Goal: Task Accomplishment & Management: Use online tool/utility

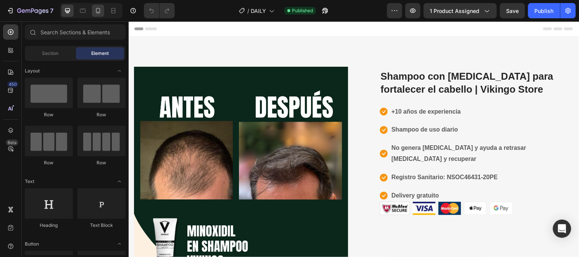
click at [100, 15] on div at bounding box center [98, 11] width 12 height 12
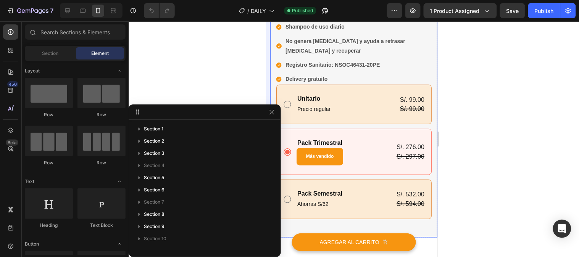
scroll to position [234, 0]
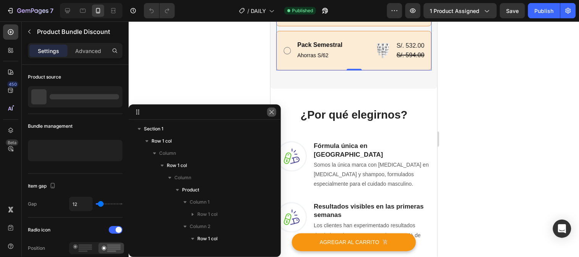
scroll to position [132, 0]
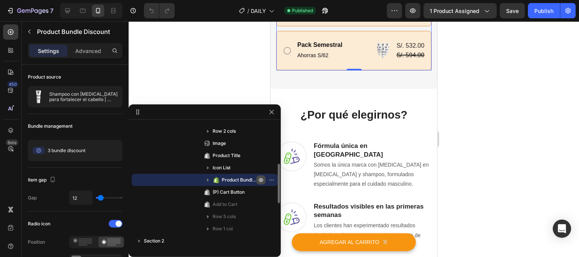
click at [258, 178] on icon "button" at bounding box center [261, 180] width 6 height 6
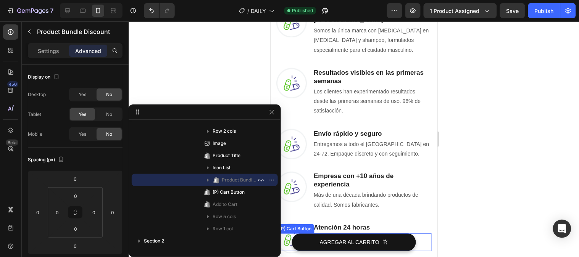
click at [301, 237] on button "AGREGAR AL CARRITO" at bounding box center [354, 242] width 124 height 18
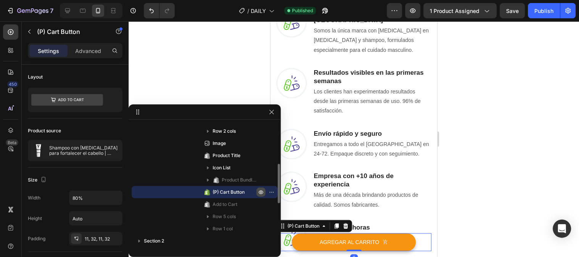
click at [260, 192] on icon "button" at bounding box center [261, 192] width 6 height 6
click at [345, 225] on icon at bounding box center [345, 225] width 5 height 5
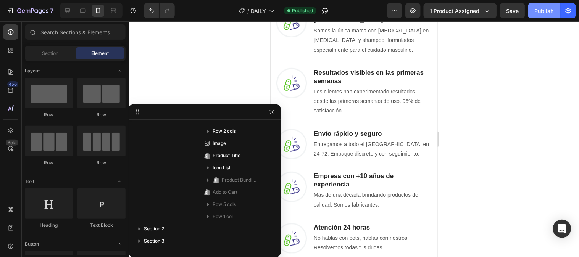
click at [540, 13] on div "Publish" at bounding box center [544, 11] width 19 height 8
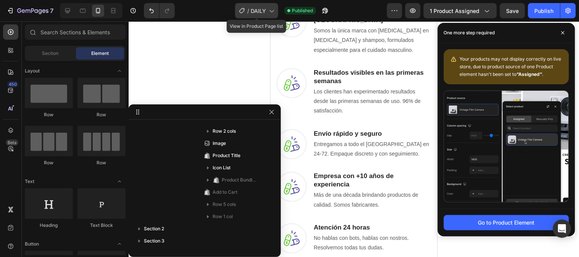
click at [253, 13] on span "DAILY" at bounding box center [258, 11] width 15 height 8
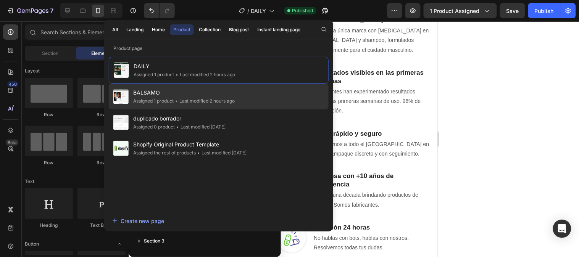
click at [178, 85] on div "BALSAMO Assigned 1 product • Last modified 2 hours ago" at bounding box center [219, 97] width 220 height 26
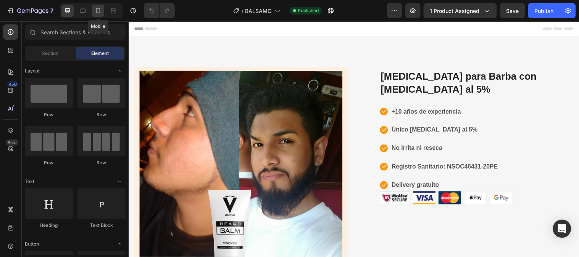
click at [102, 12] on div at bounding box center [98, 11] width 12 height 12
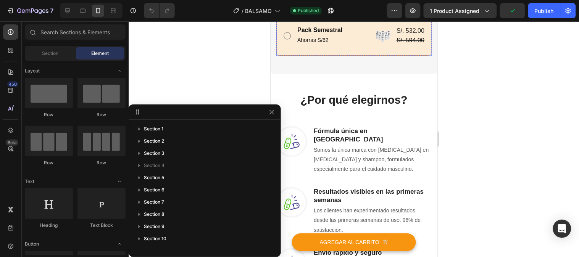
scroll to position [254, 0]
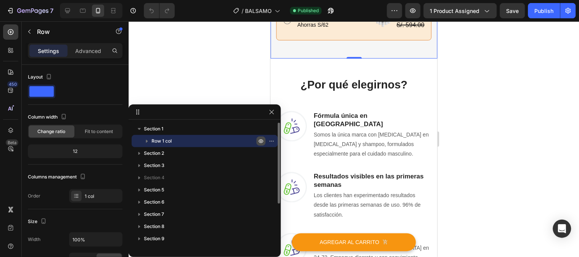
click at [261, 140] on icon "button" at bounding box center [261, 141] width 6 height 6
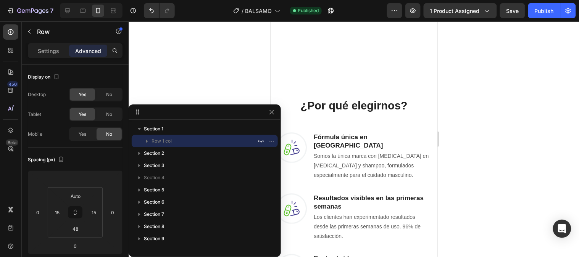
scroll to position [21, 0]
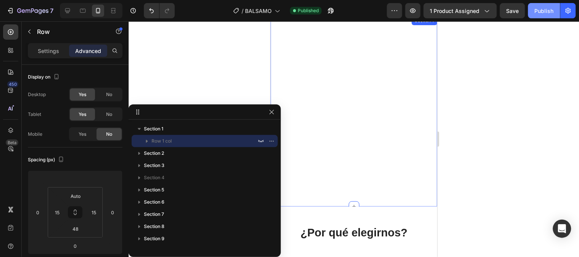
click at [540, 11] on div "Publish" at bounding box center [544, 11] width 19 height 8
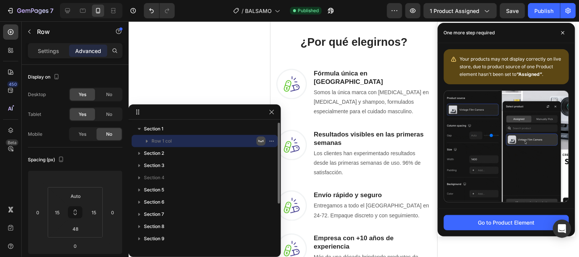
click at [260, 142] on icon "button" at bounding box center [261, 141] width 6 height 6
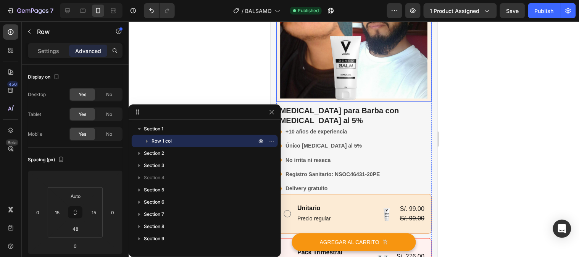
scroll to position [148, 0]
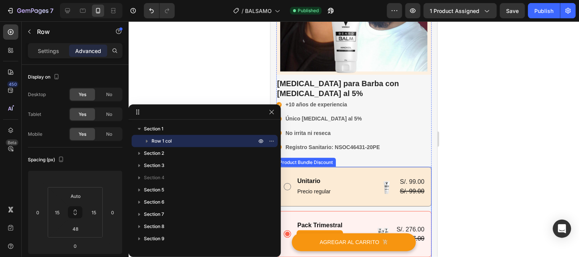
click at [372, 167] on div "Unitario Text Block Precio regular Text Block Image S/. 99.00 Product Price Pro…" at bounding box center [353, 187] width 155 height 40
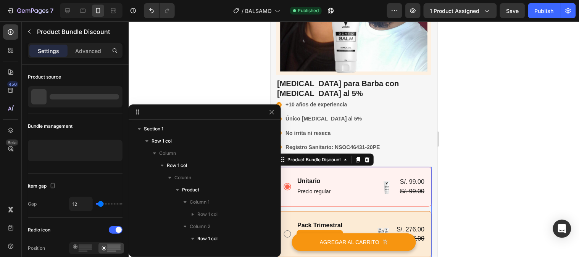
scroll to position [132, 0]
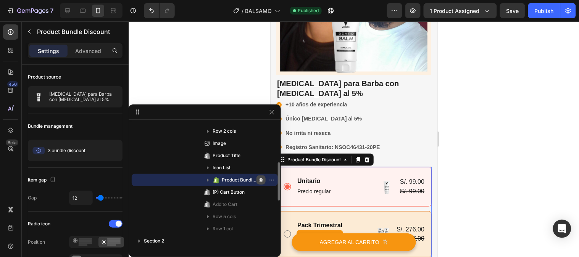
click at [261, 178] on icon "button" at bounding box center [261, 180] width 6 height 6
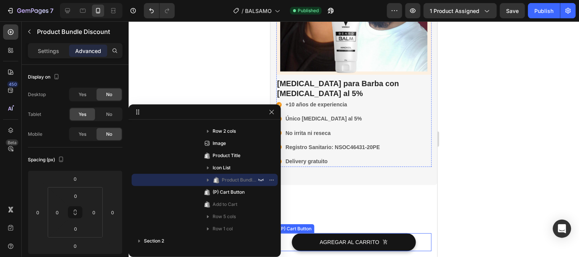
click at [394, 239] on button "AGREGAR AL CARRITO" at bounding box center [354, 242] width 124 height 18
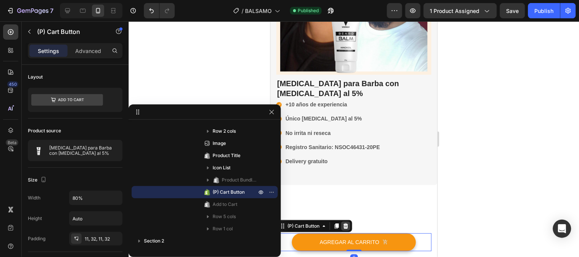
click at [347, 226] on icon at bounding box center [345, 225] width 5 height 5
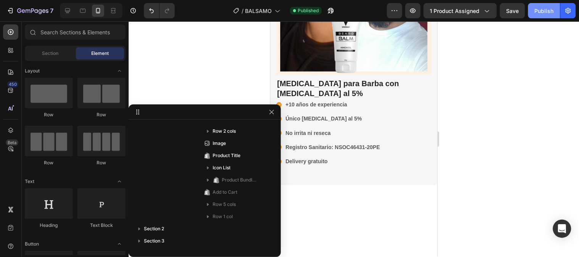
click at [545, 13] on div "Publish" at bounding box center [544, 11] width 19 height 8
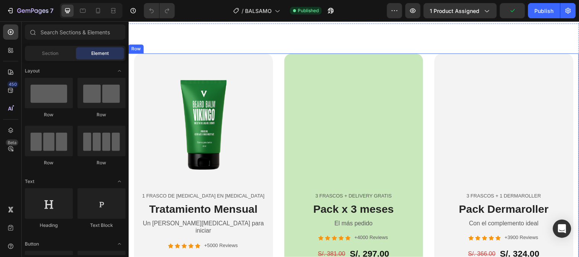
scroll to position [636, 0]
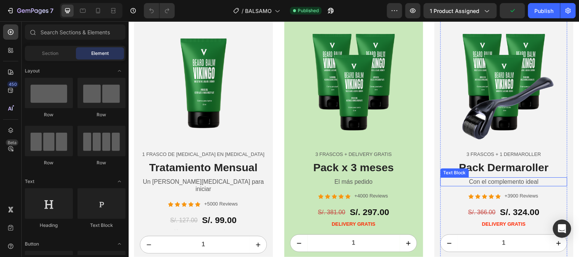
click at [484, 181] on p "Con el complemento ideal" at bounding box center [509, 185] width 127 height 8
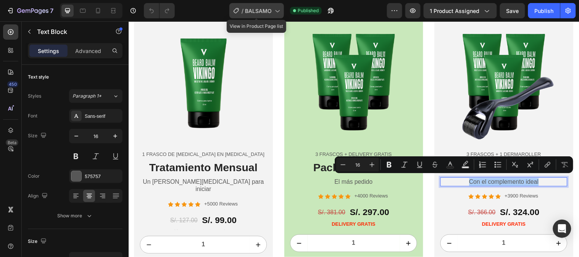
click at [253, 9] on span "BALSAMO" at bounding box center [258, 11] width 27 height 8
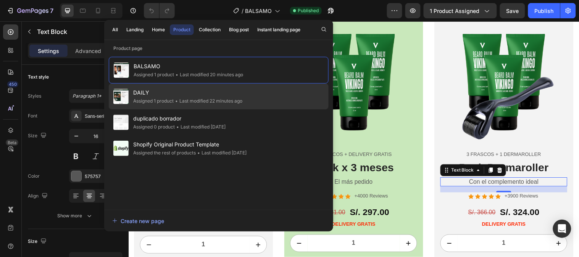
click at [182, 91] on span "DAILY" at bounding box center [187, 92] width 109 height 9
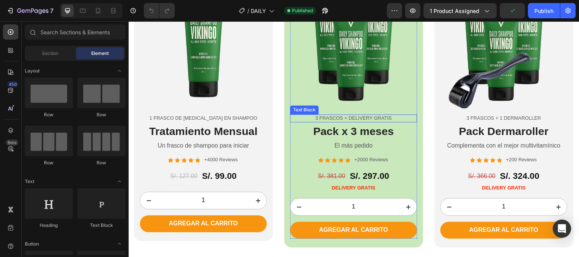
scroll to position [678, 0]
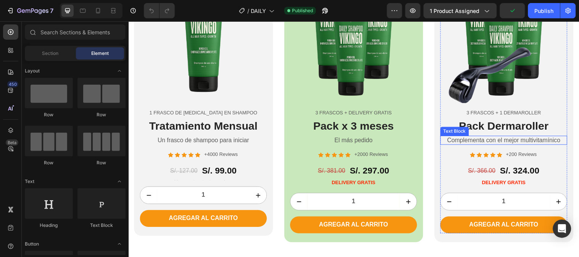
click at [462, 138] on p "Complementa con el mejor multivitamínico" at bounding box center [509, 142] width 127 height 8
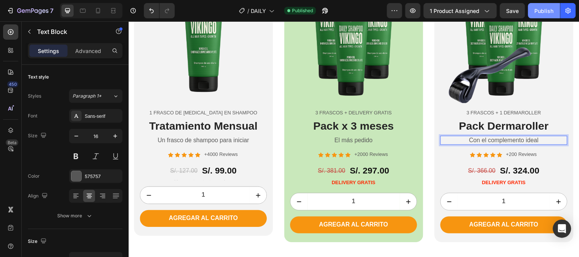
click at [540, 11] on div "Publish" at bounding box center [544, 11] width 19 height 8
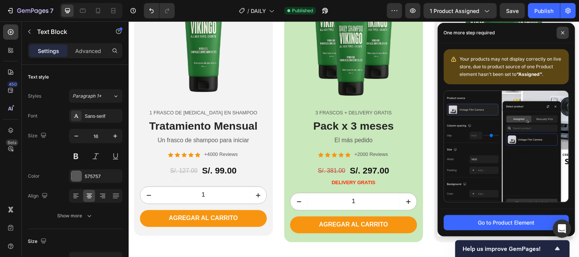
click at [565, 32] on span at bounding box center [563, 33] width 12 height 12
